Goal: Task Accomplishment & Management: Manage account settings

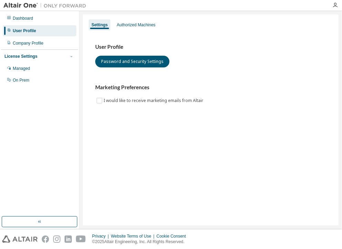
click at [70, 55] on icon "button" at bounding box center [71, 56] width 4 height 4
click at [129, 22] on div "Authorized Machines" at bounding box center [136, 25] width 39 height 6
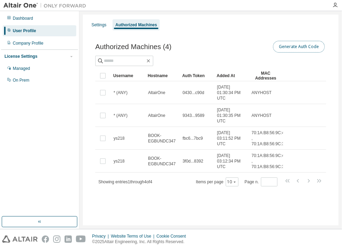
click at [296, 48] on button "Generate Auth Code" at bounding box center [299, 47] width 52 height 12
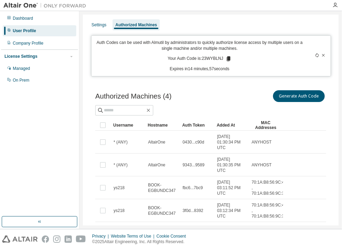
click at [225, 58] on icon at bounding box center [228, 59] width 6 height 6
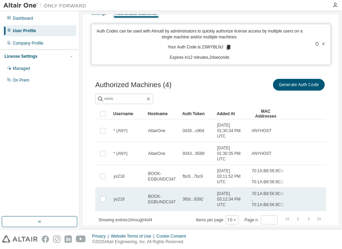
scroll to position [32, 0]
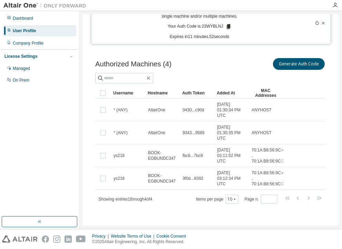
click at [297, 87] on tr "Username Hostname Auth Token Added At MAC Addresses" at bounding box center [210, 92] width 231 height 11
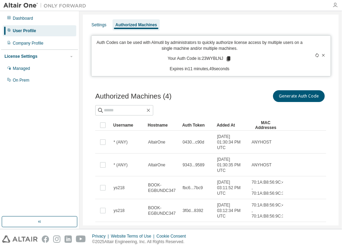
click at [334, 8] on icon "button" at bounding box center [335, 5] width 6 height 6
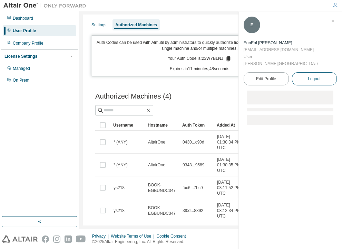
click at [311, 75] on span "Logout" at bounding box center [314, 78] width 13 height 7
